Goal: Task Accomplishment & Management: Manage account settings

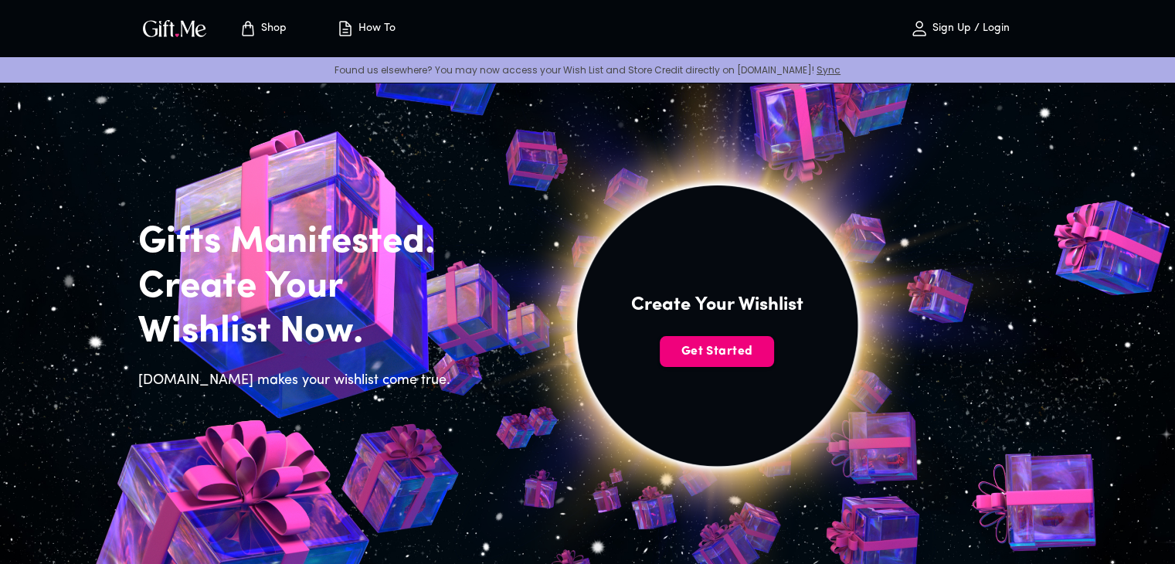
click at [737, 349] on span "Get Started" at bounding box center [717, 351] width 114 height 17
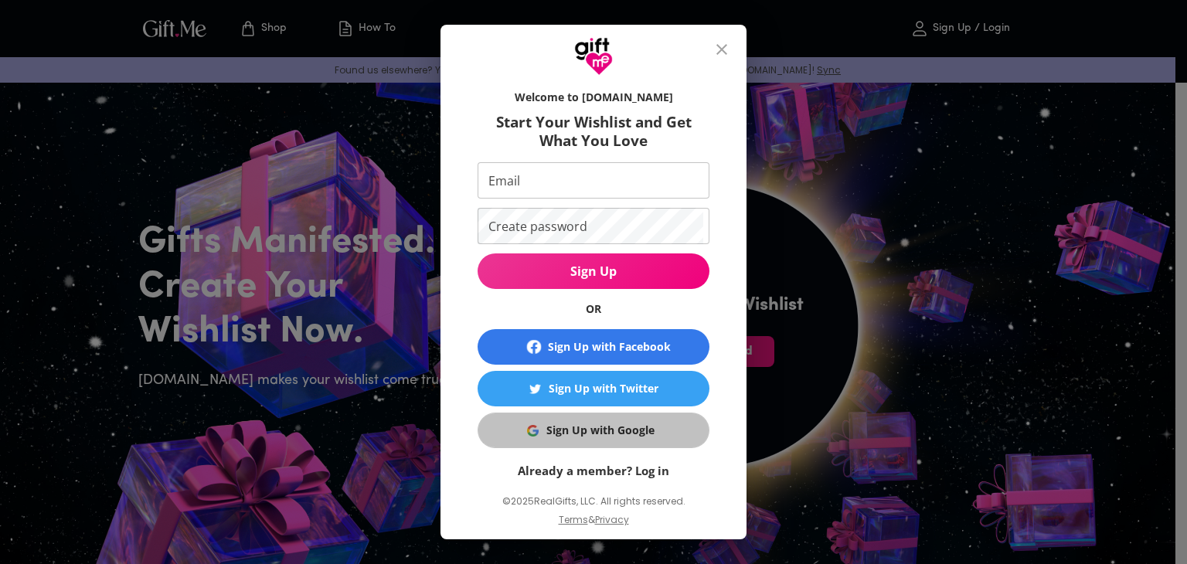
click at [623, 433] on div "Sign Up with Google" at bounding box center [600, 430] width 108 height 17
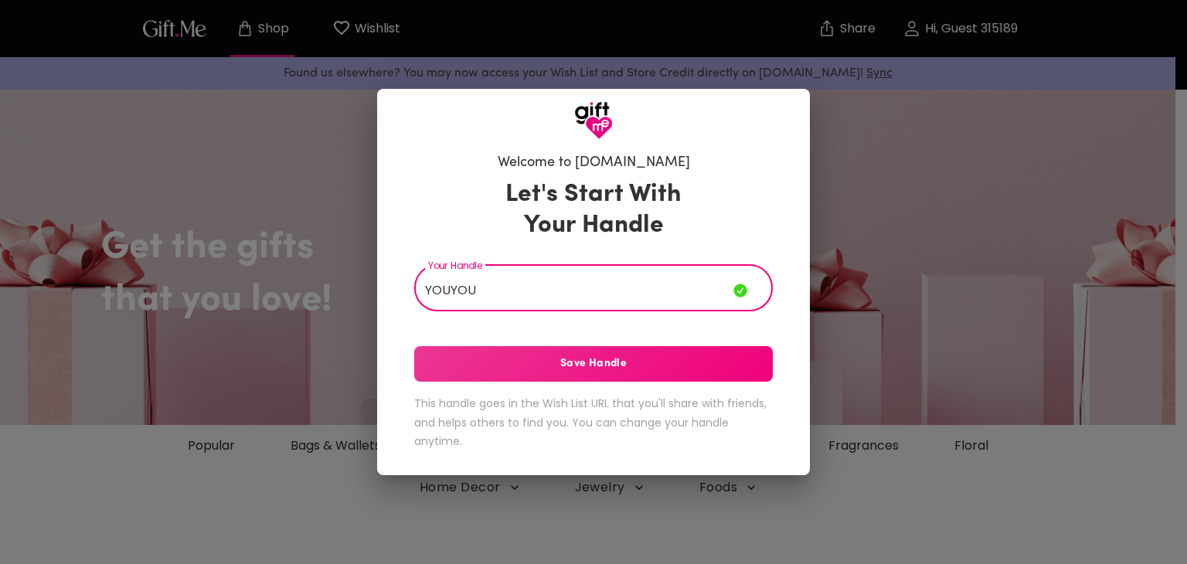
type input "YOUYOU"
click at [640, 357] on span "Save Handle" at bounding box center [593, 363] width 358 height 17
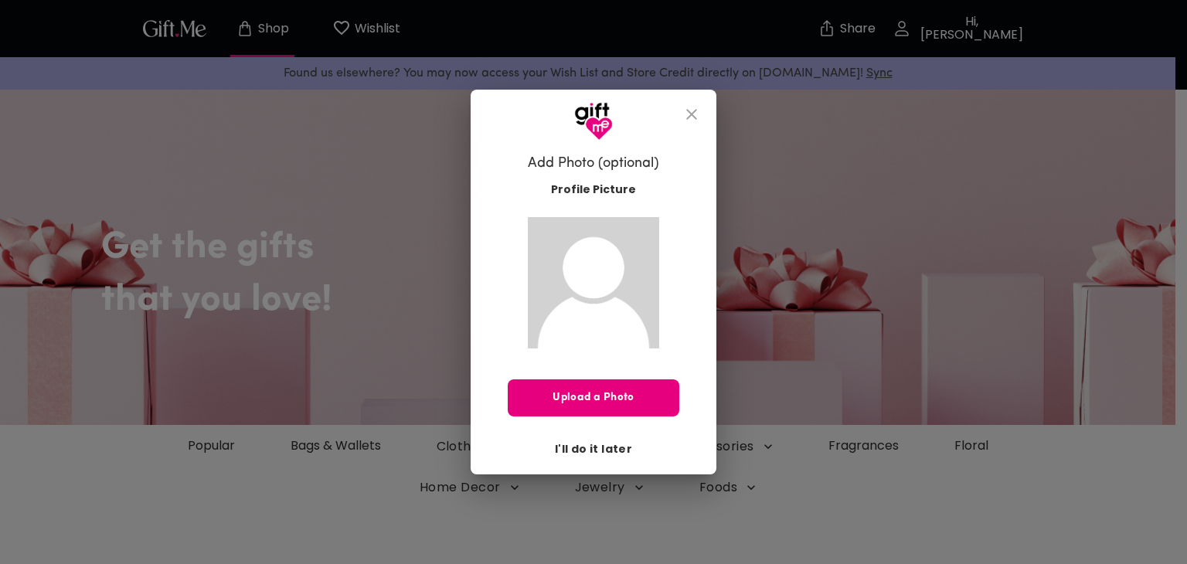
click at [613, 446] on span "I'll do it later" at bounding box center [593, 448] width 77 height 17
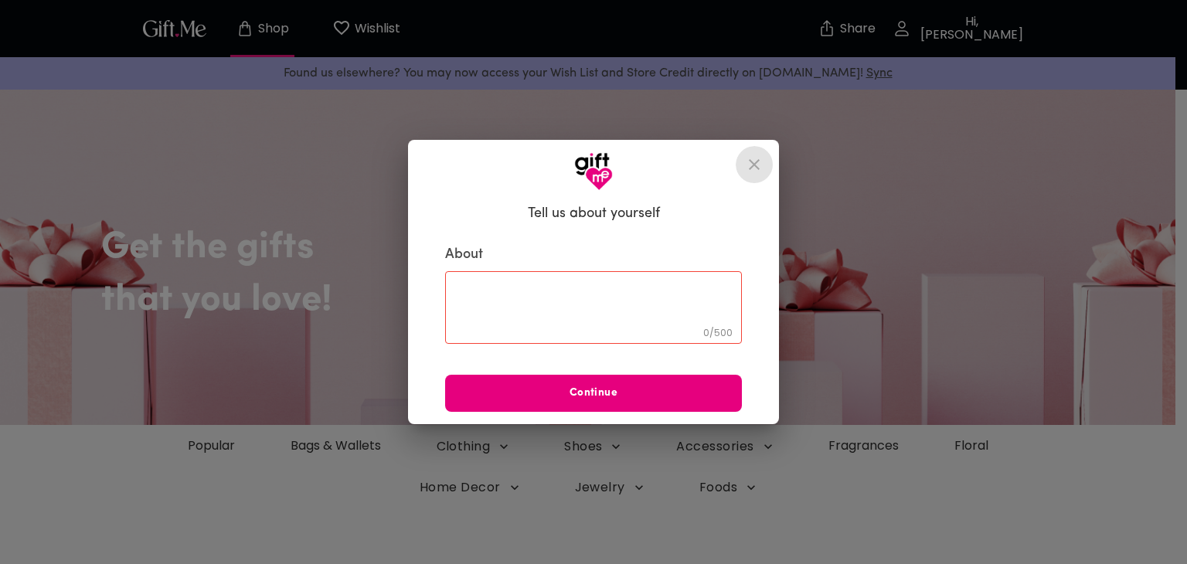
click at [756, 168] on icon "close" at bounding box center [754, 164] width 19 height 19
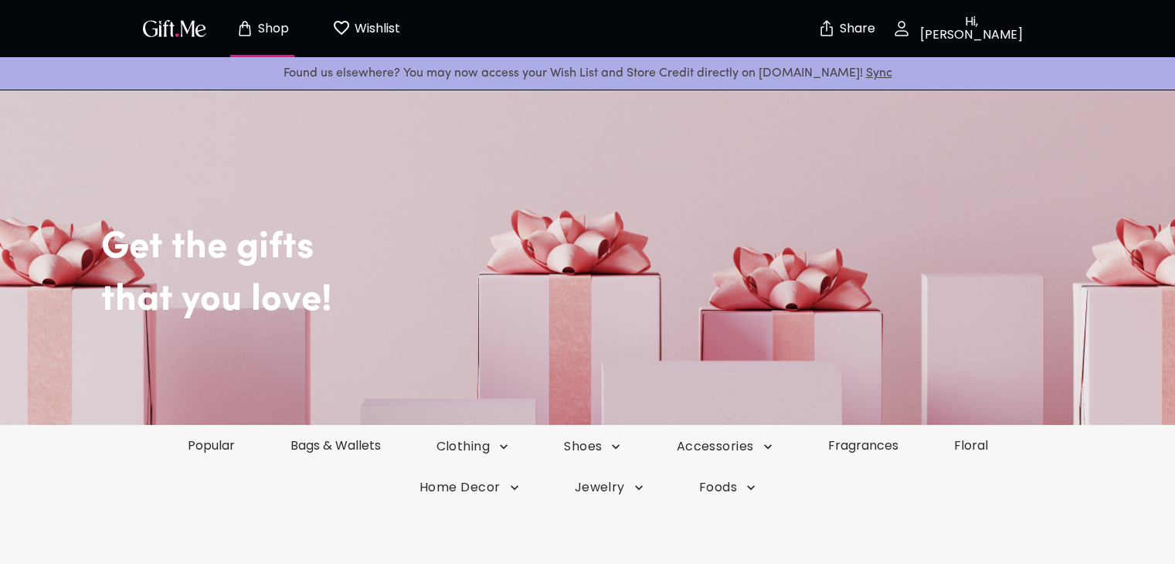
click at [973, 27] on p "Hi, YOUYOU" at bounding box center [969, 28] width 117 height 26
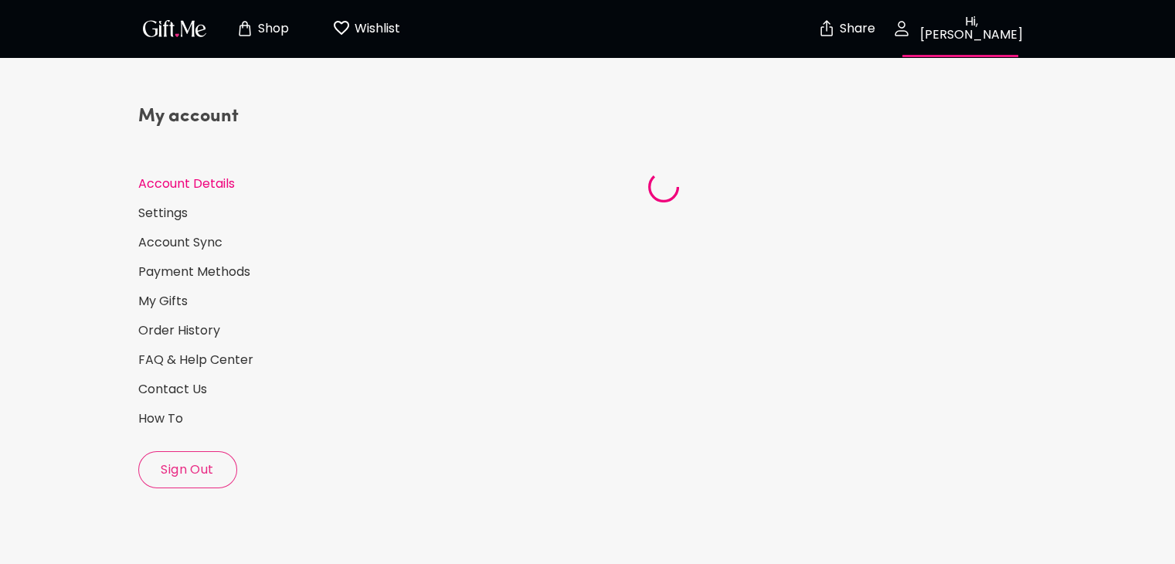
select select "US"
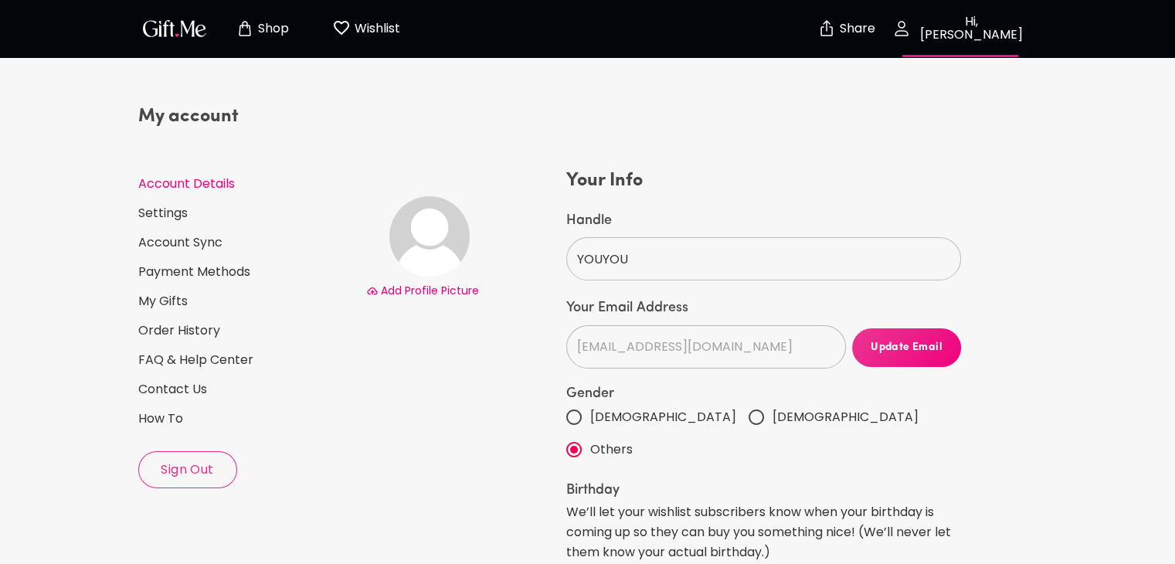
click at [210, 475] on span "Sign Out" at bounding box center [187, 469] width 97 height 17
